Goal: Transaction & Acquisition: Purchase product/service

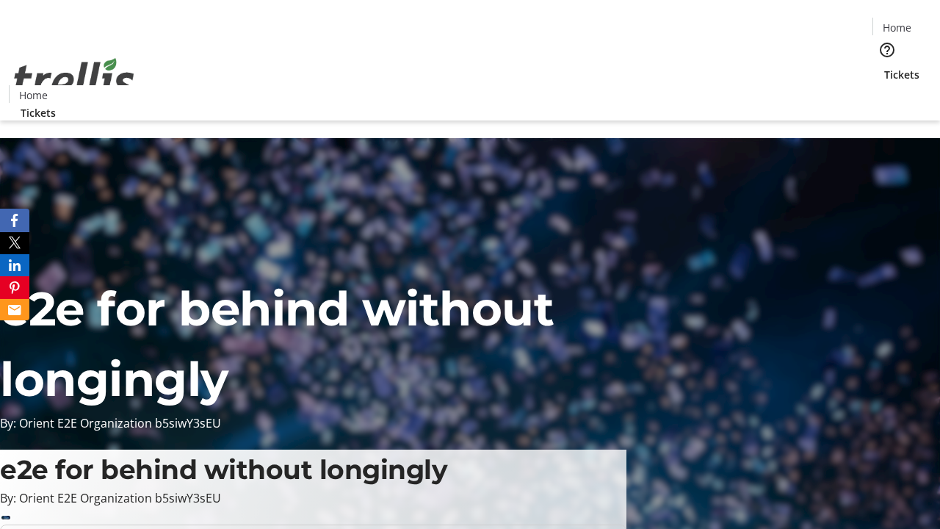
click at [884, 67] on span "Tickets" at bounding box center [901, 74] width 35 height 15
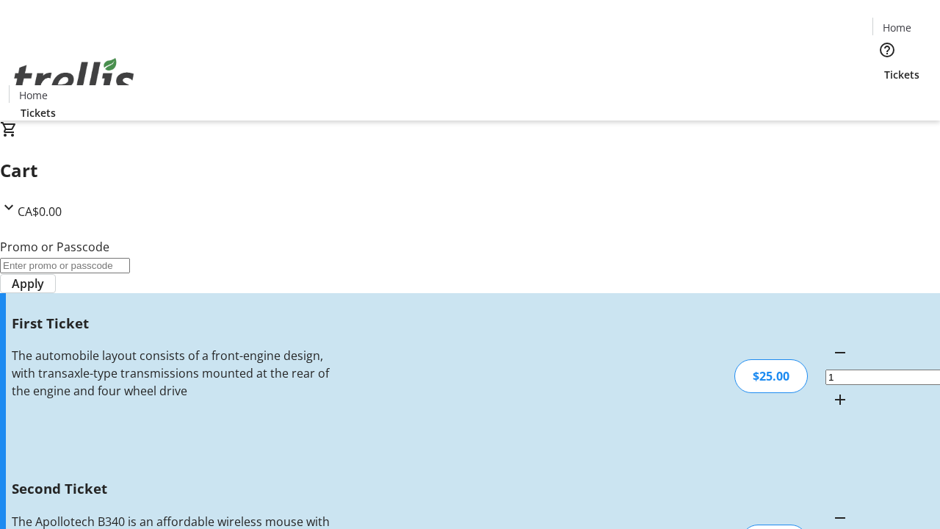
type input "2"
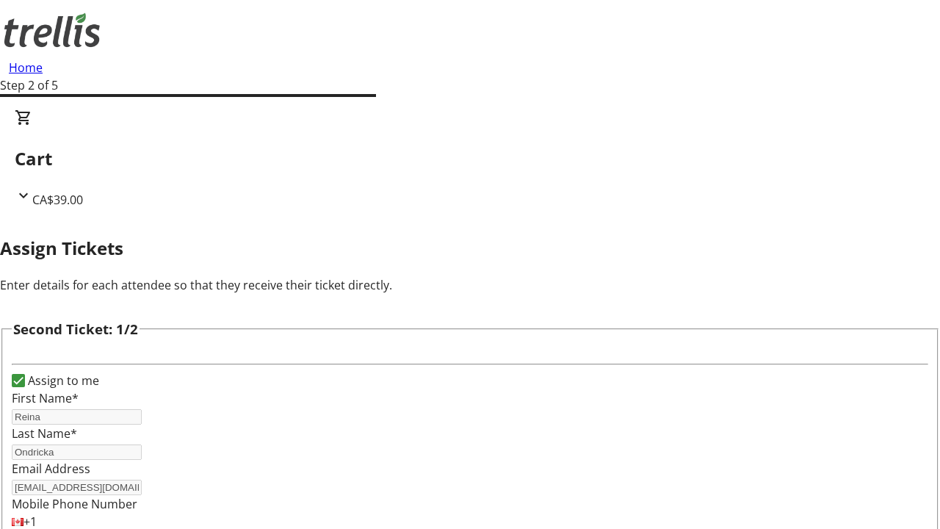
scroll to position [240, 0]
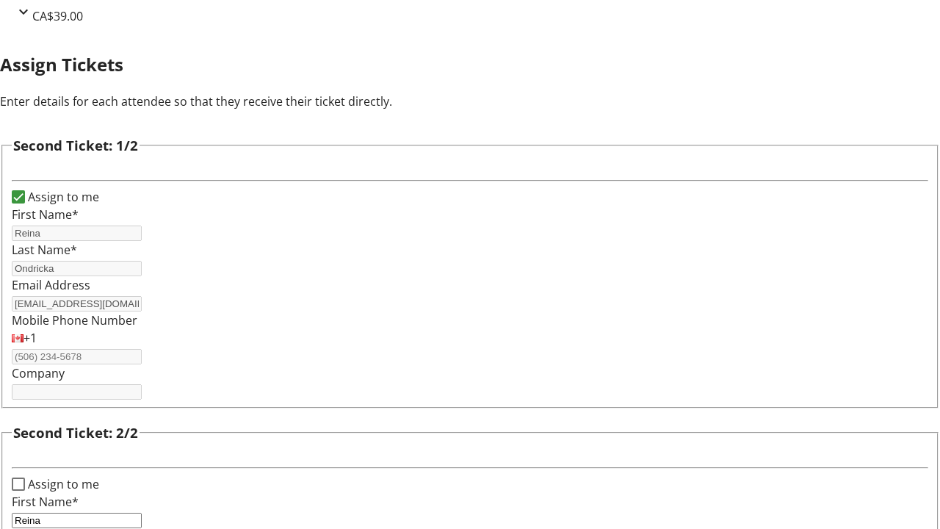
type input "Reina"
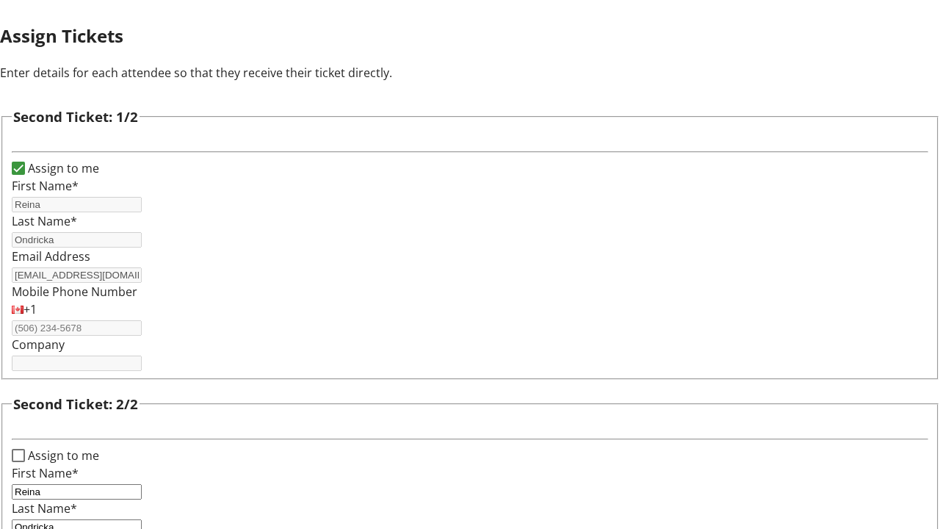
type input "Ondricka"
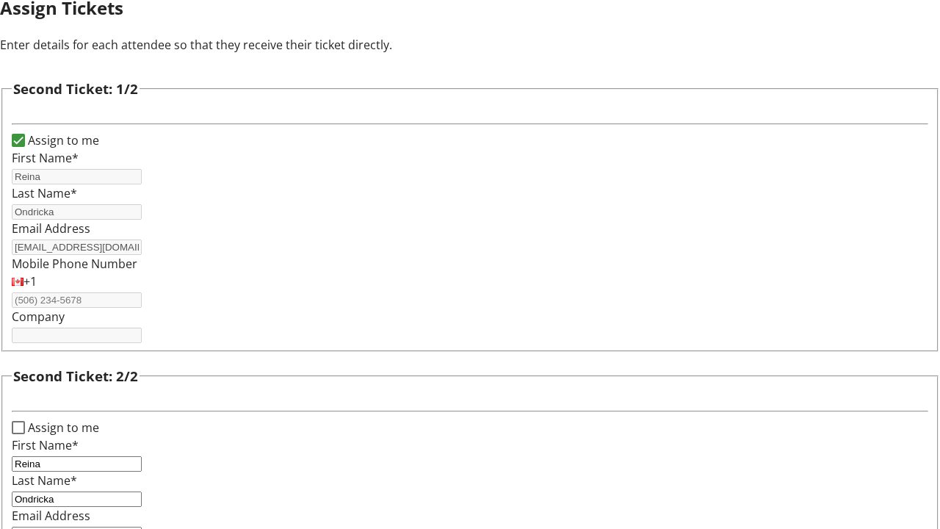
type input "[EMAIL_ADDRESS][DOMAIN_NAME]"
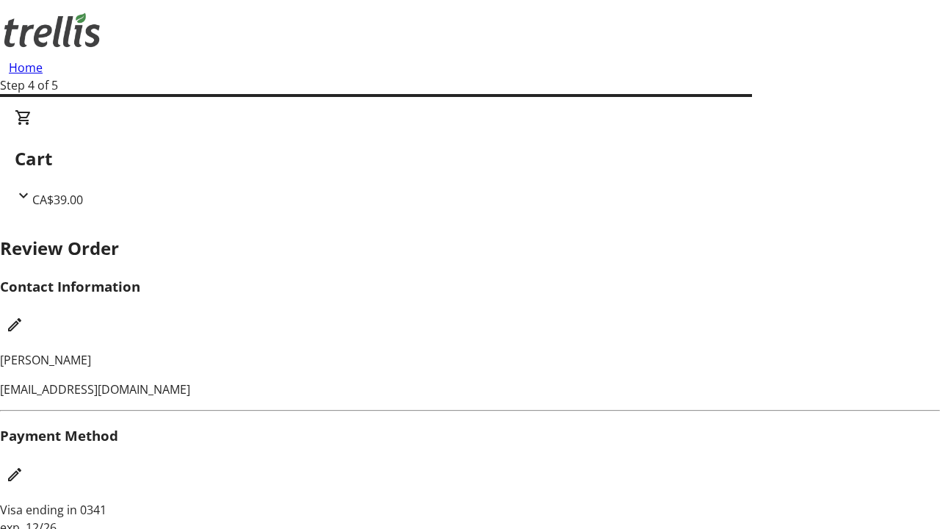
click at [23, 316] on mat-icon "Edit Contact Information" at bounding box center [15, 325] width 18 height 18
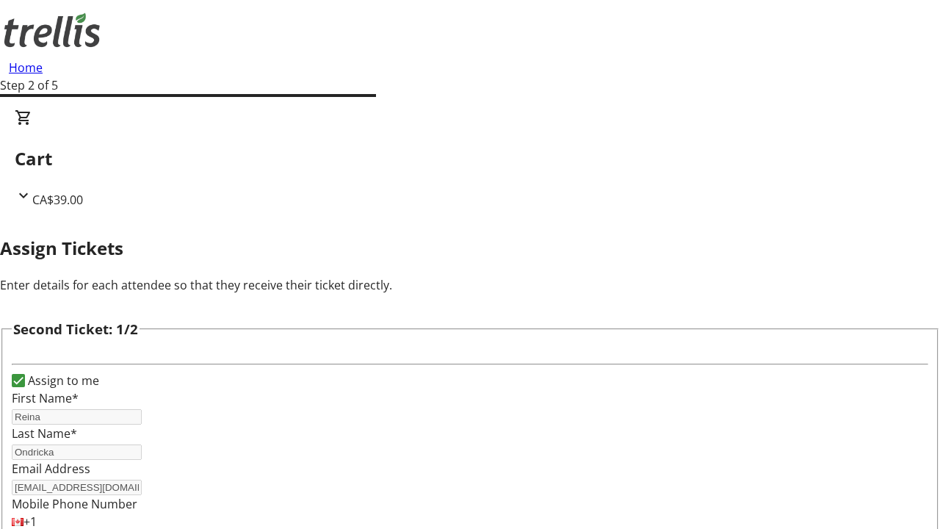
scroll to position [173, 0]
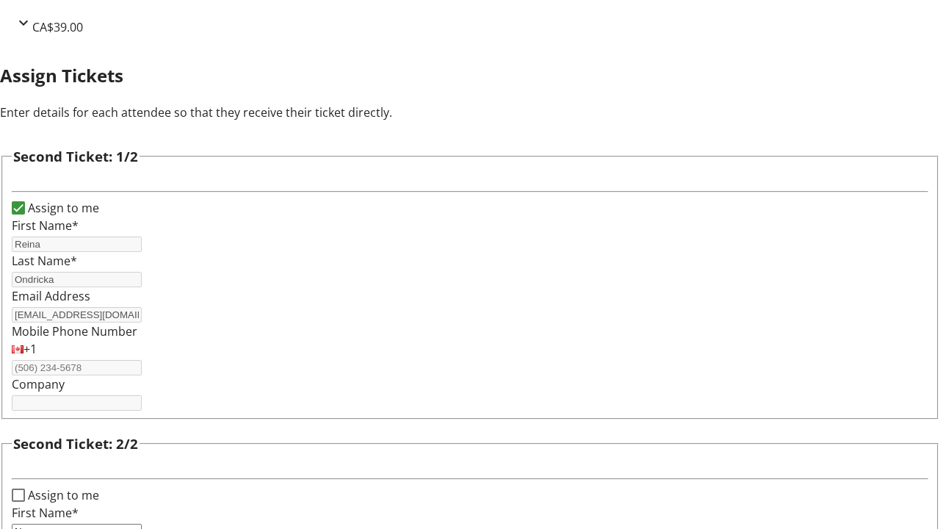
type input "Name"
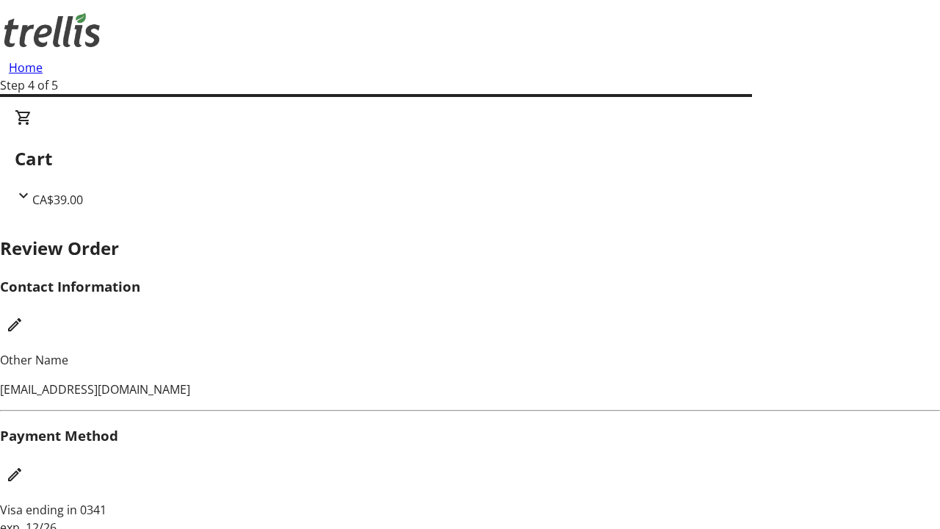
click at [23, 465] on mat-icon "Edit Payment Method" at bounding box center [15, 474] width 18 height 18
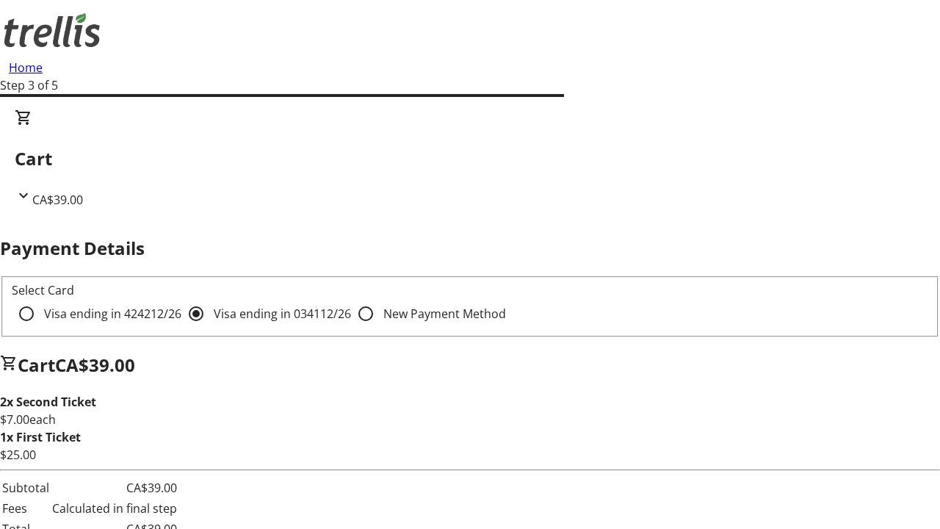
click at [41, 299] on input "Visa ending in 4242 12/26" at bounding box center [26, 313] width 29 height 29
radio input "true"
